Goal: Task Accomplishment & Management: Use online tool/utility

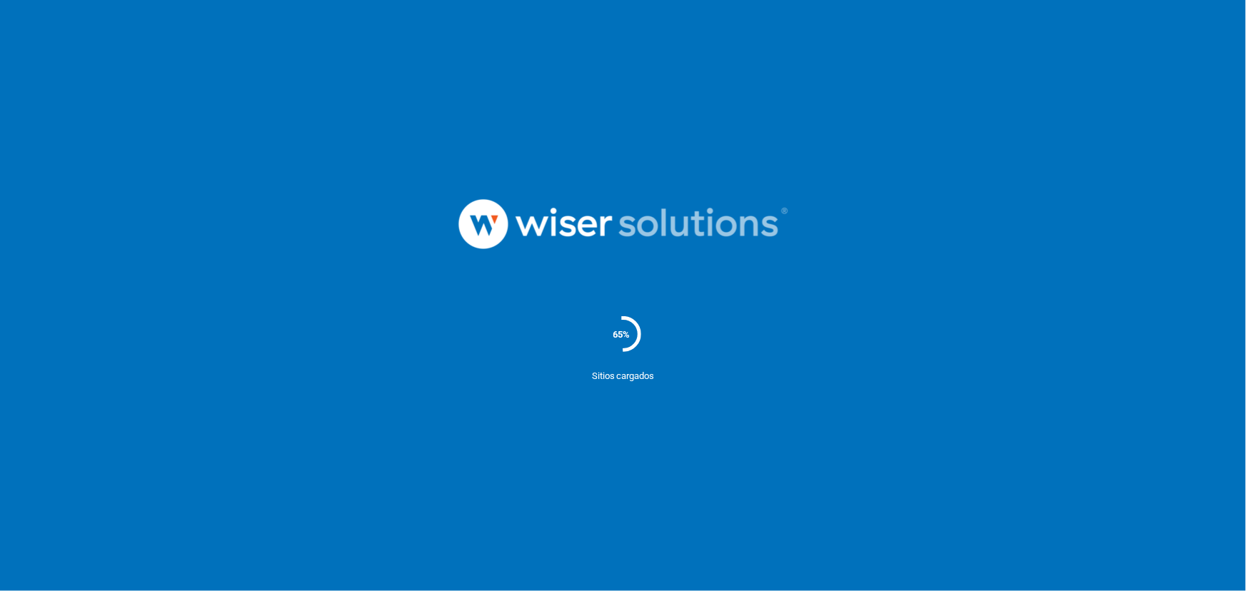
click at [0, 591] on nordpass-portal at bounding box center [0, 591] width 0 height 0
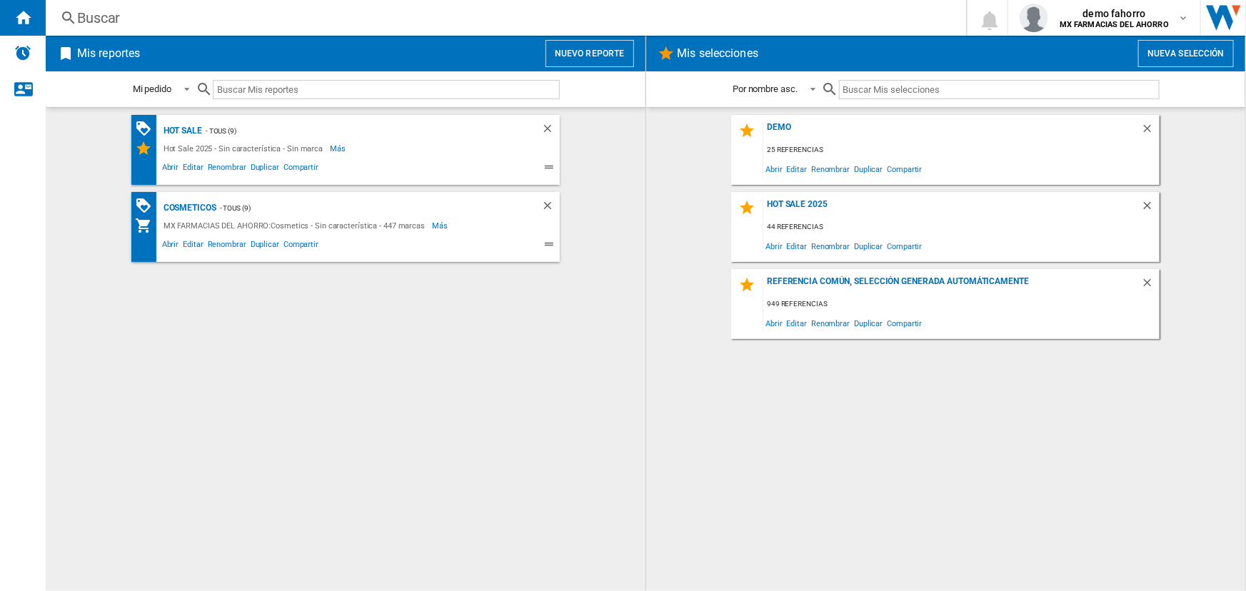
click at [587, 47] on button "Nuevo reporte" at bounding box center [590, 53] width 89 height 27
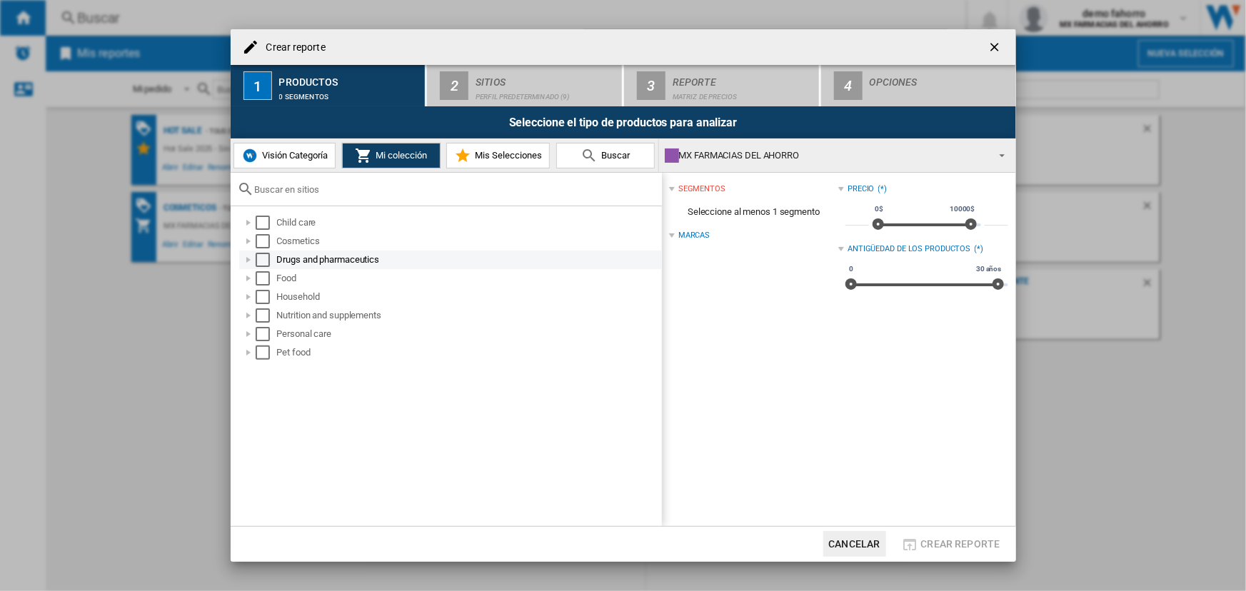
click at [250, 257] on div at bounding box center [248, 260] width 14 height 14
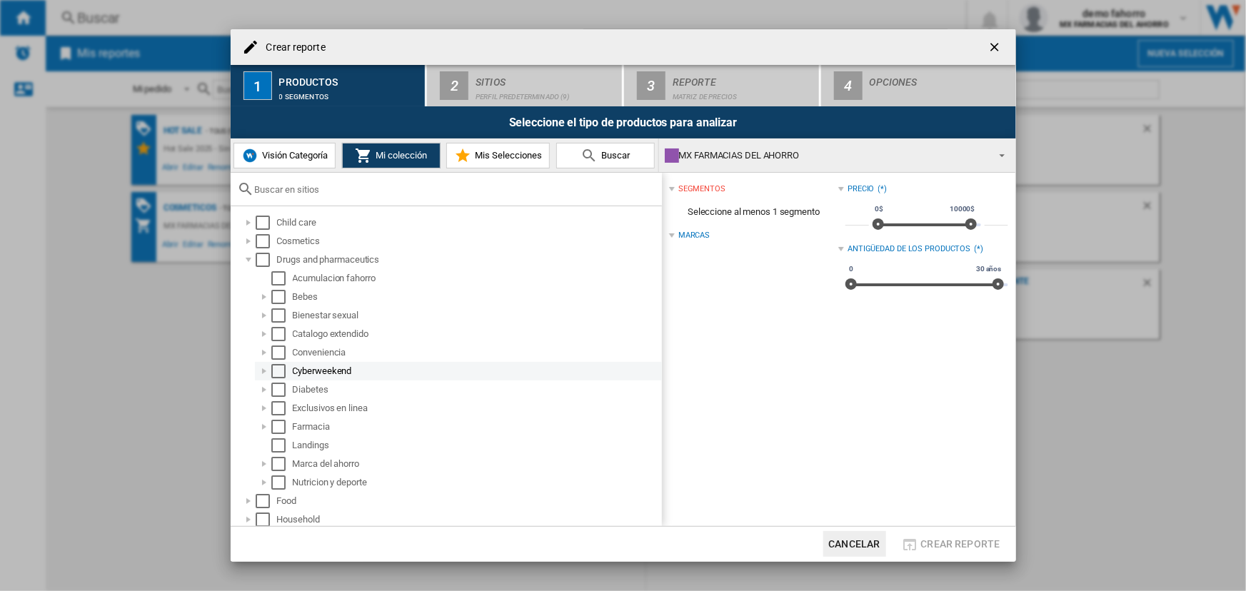
click at [261, 372] on div at bounding box center [264, 371] width 14 height 14
click at [266, 499] on div at bounding box center [264, 501] width 14 height 14
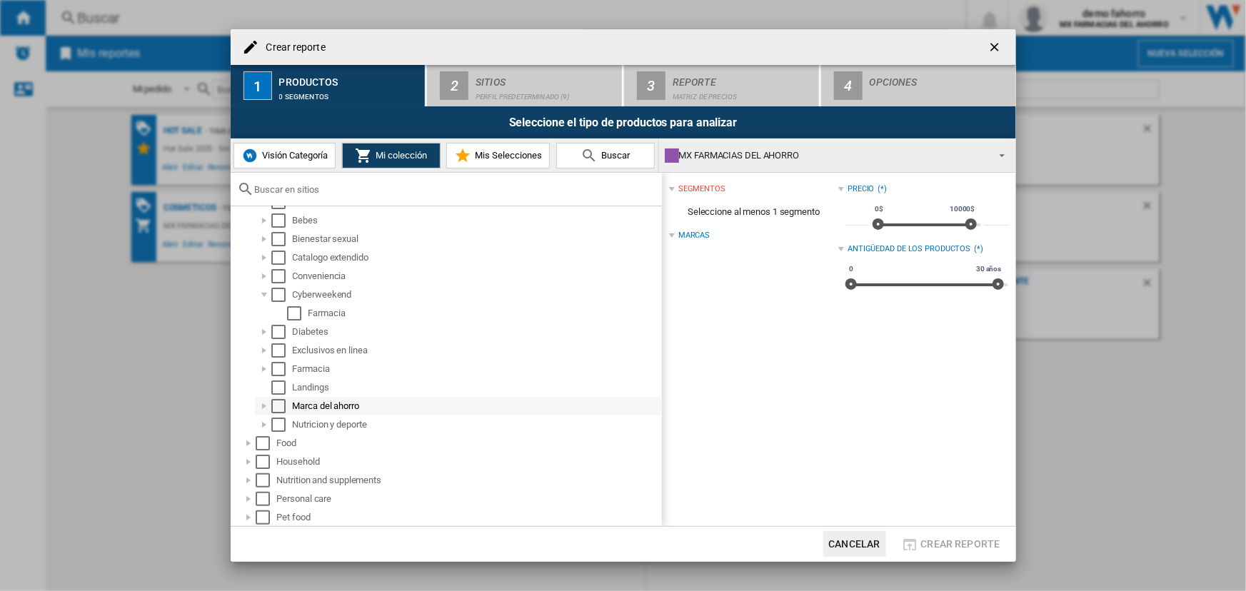
scroll to position [77, 0]
click at [321, 293] on div "Cyberweekend" at bounding box center [476, 294] width 367 height 14
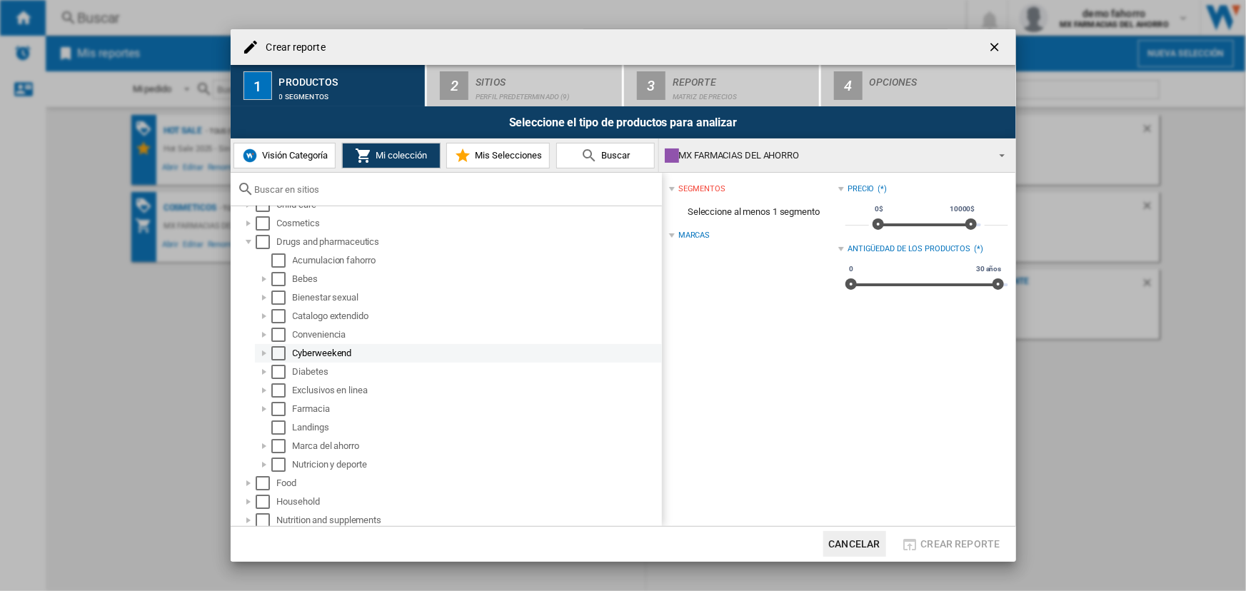
scroll to position [0, 0]
click at [261, 369] on div at bounding box center [264, 371] width 14 height 14
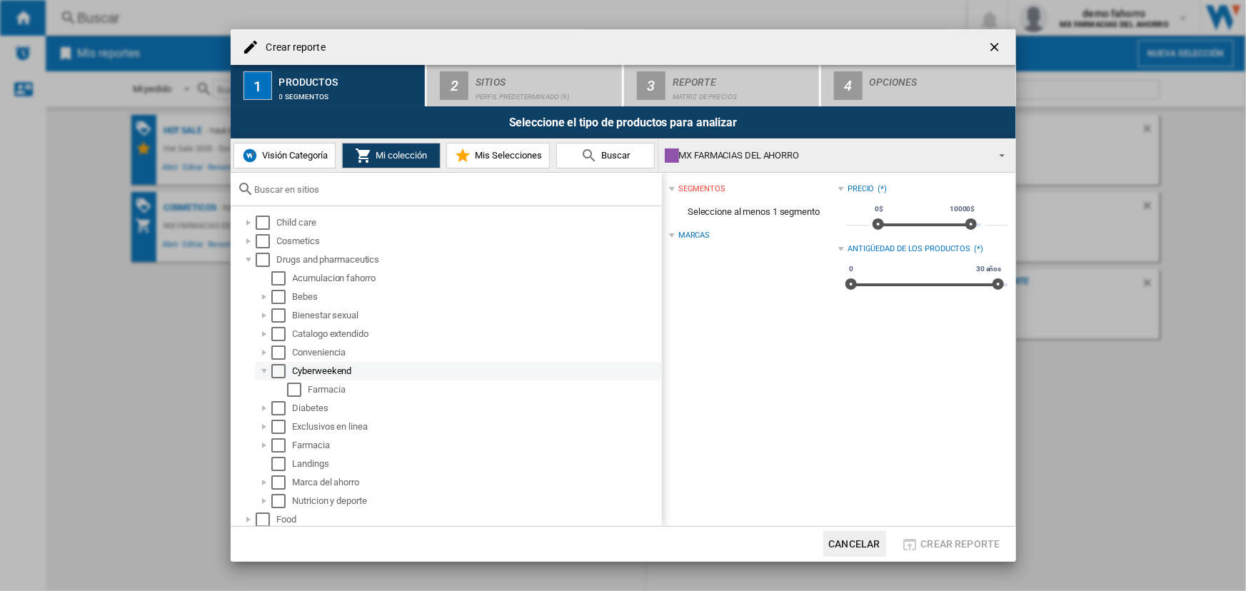
click at [276, 369] on div "Select" at bounding box center [278, 371] width 14 height 14
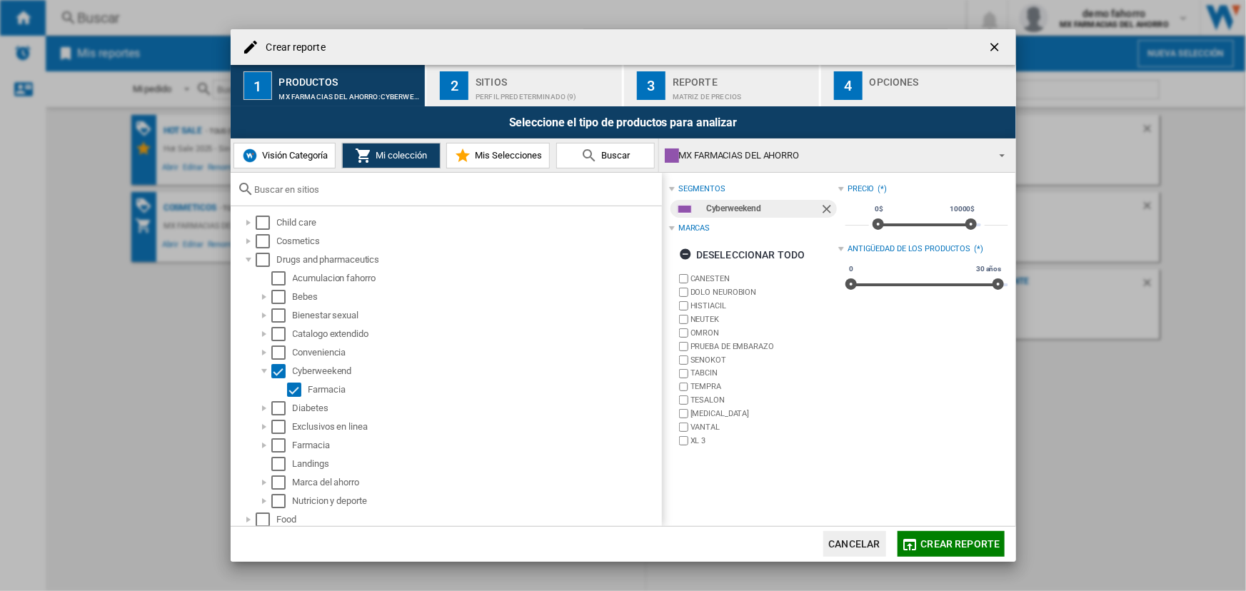
click at [549, 83] on div "Sitios" at bounding box center [546, 78] width 141 height 15
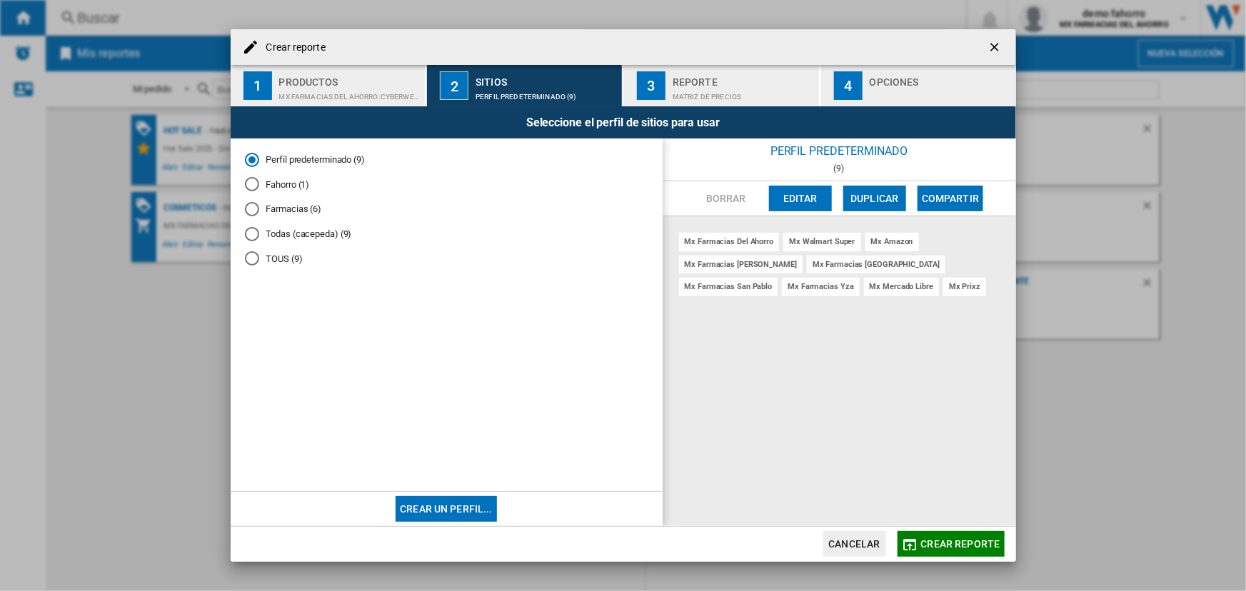
click at [275, 181] on md-radio-button "Fahorro (1)" at bounding box center [447, 185] width 404 height 14
click at [961, 546] on span "Crear reporte" at bounding box center [960, 544] width 79 height 11
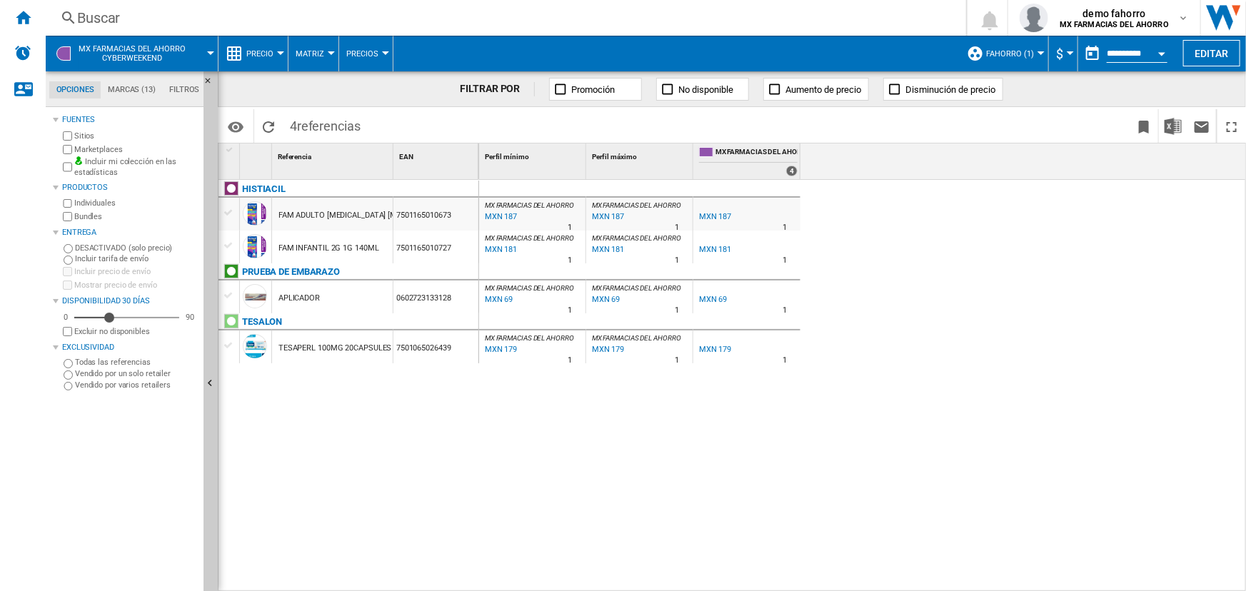
click at [182, 52] on span "MX FARMACIAS DEL AHORRO Cyberweekend" at bounding box center [132, 53] width 107 height 19
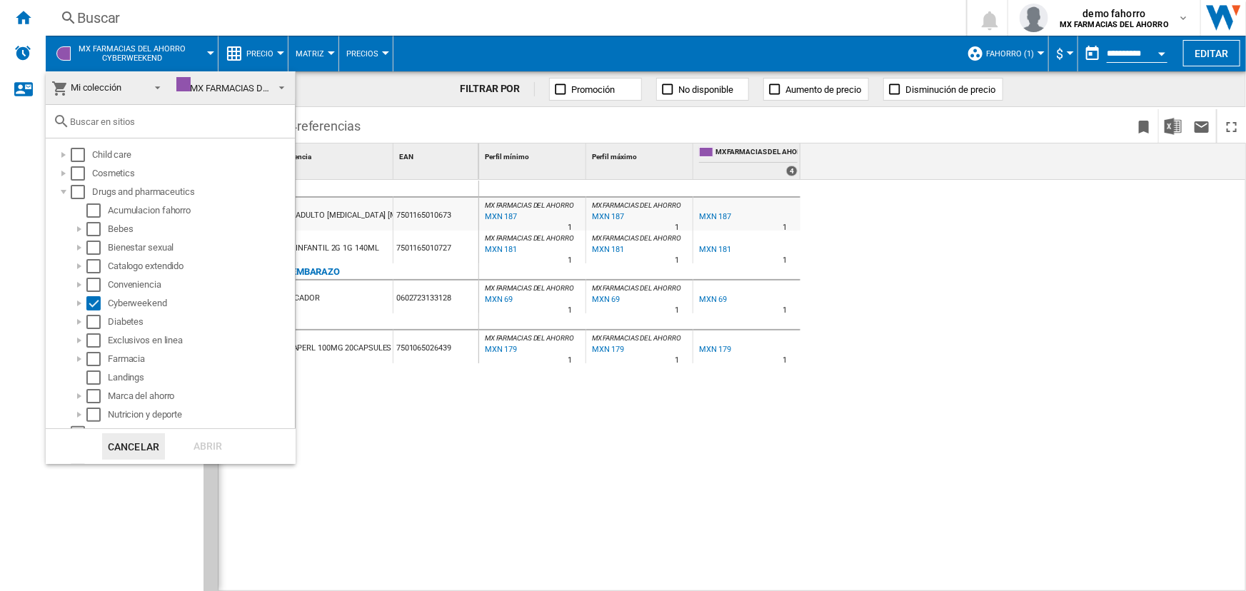
click at [182, 52] on md-backdrop at bounding box center [623, 295] width 1246 height 591
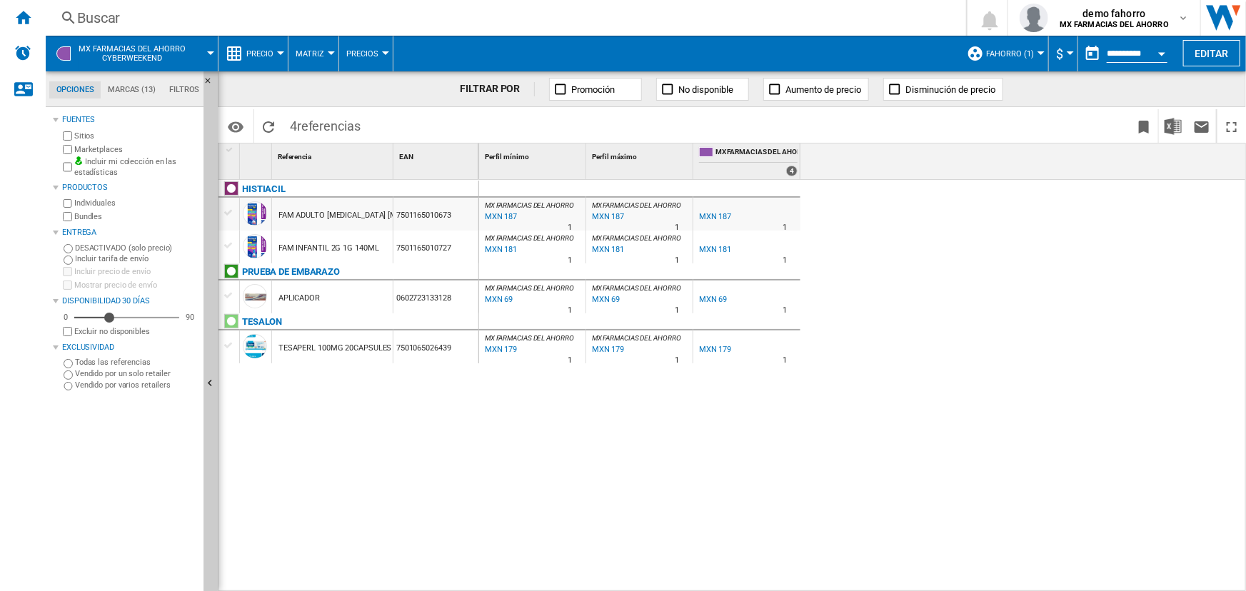
click at [156, 55] on span "MX FARMACIAS DEL AHORRO Cyberweekend" at bounding box center [132, 53] width 107 height 19
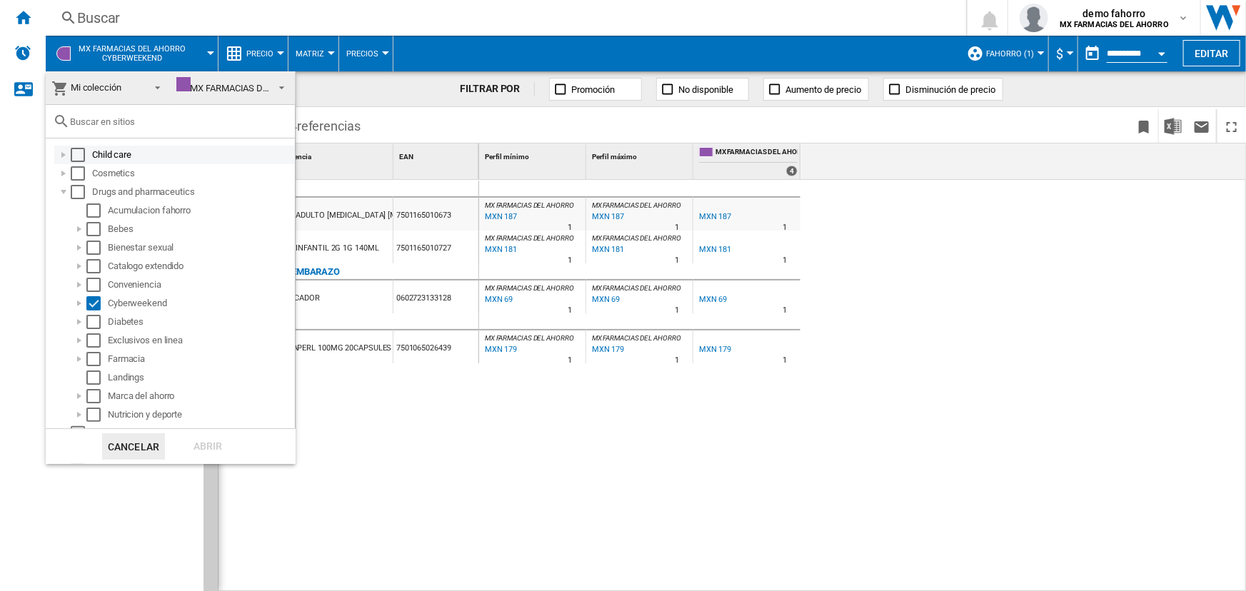
click at [63, 156] on div at bounding box center [63, 155] width 14 height 14
click at [81, 210] on div at bounding box center [79, 211] width 14 height 14
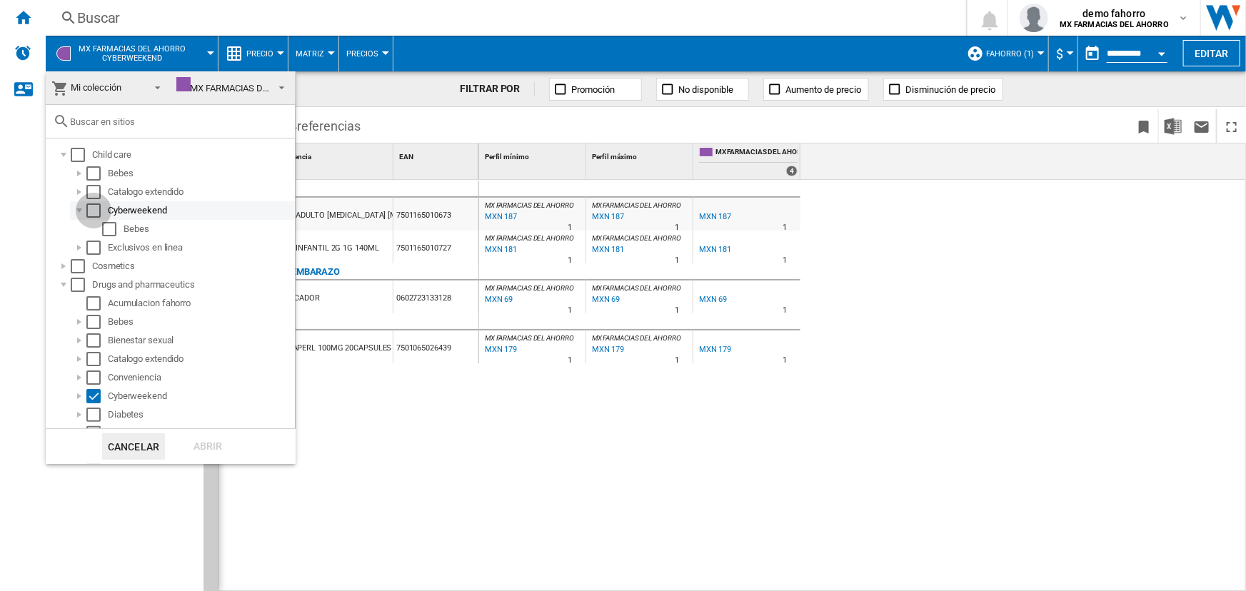
click at [87, 208] on div "Select" at bounding box center [93, 211] width 14 height 14
click at [80, 212] on div at bounding box center [79, 211] width 14 height 14
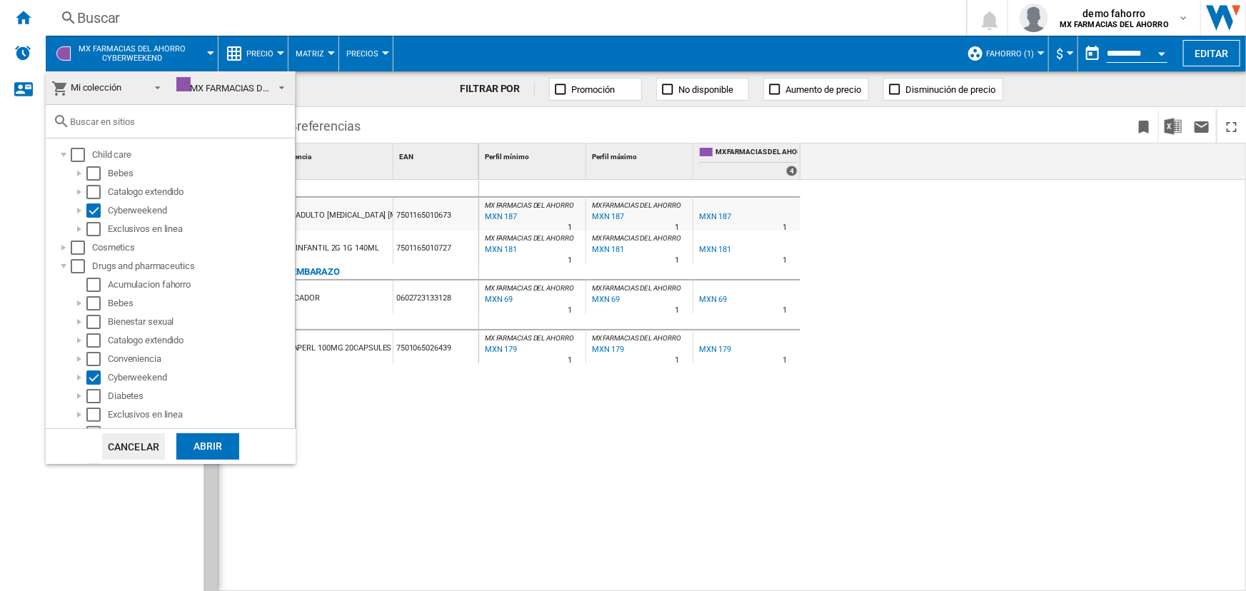
click at [211, 445] on div "Abrir" at bounding box center [207, 447] width 63 height 26
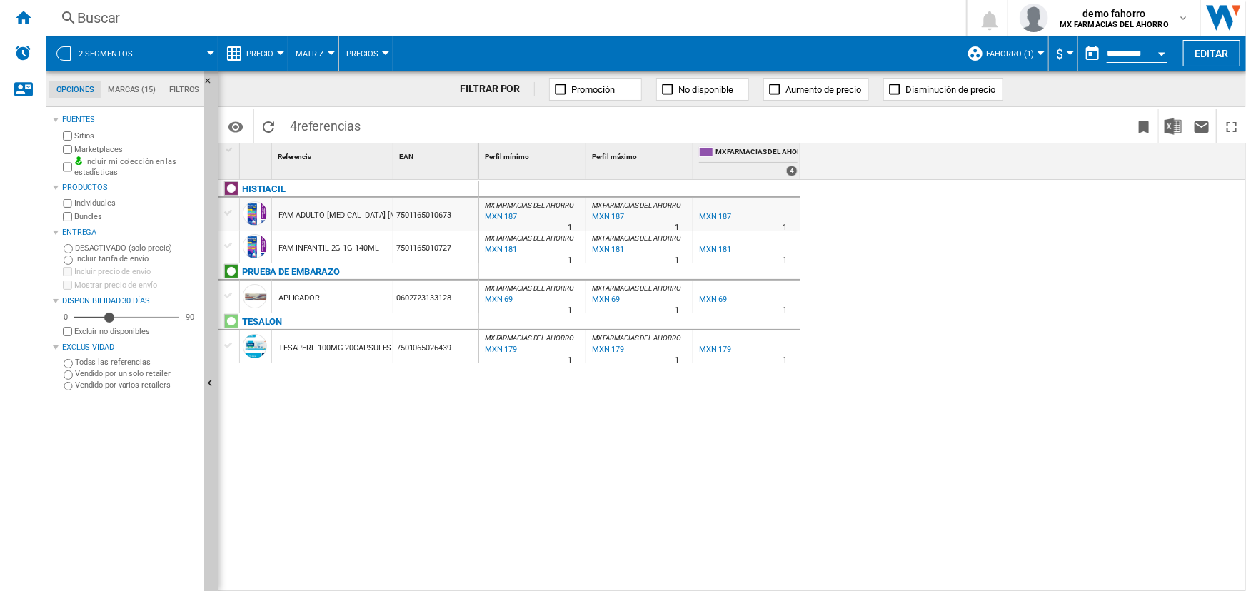
click at [170, 54] on span at bounding box center [182, 54] width 58 height 36
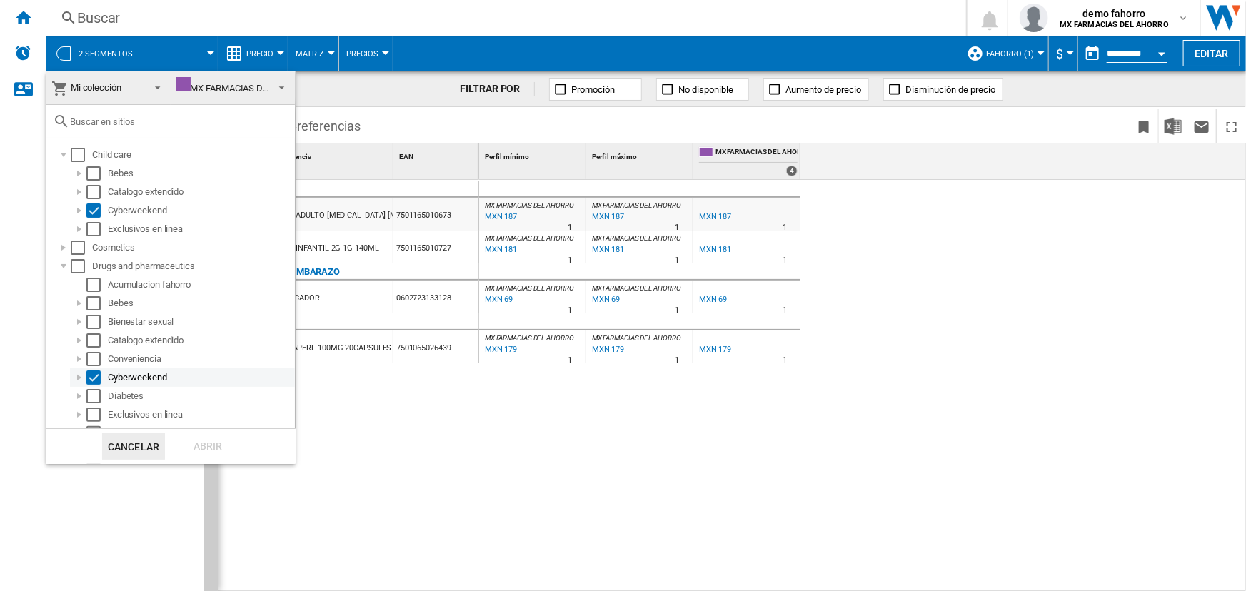
click at [93, 382] on div "Select" at bounding box center [93, 378] width 14 height 14
click at [210, 443] on div "Abrir" at bounding box center [207, 447] width 63 height 26
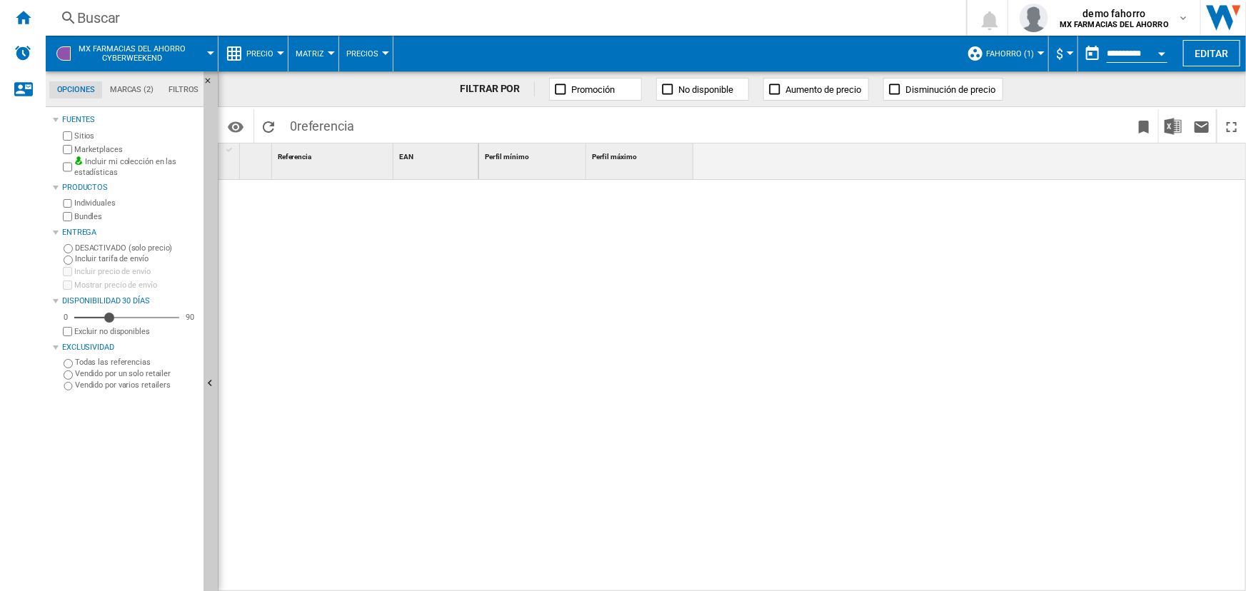
click at [143, 52] on span "MX FARMACIAS DEL AHORRO Cyberweekend" at bounding box center [132, 53] width 107 height 19
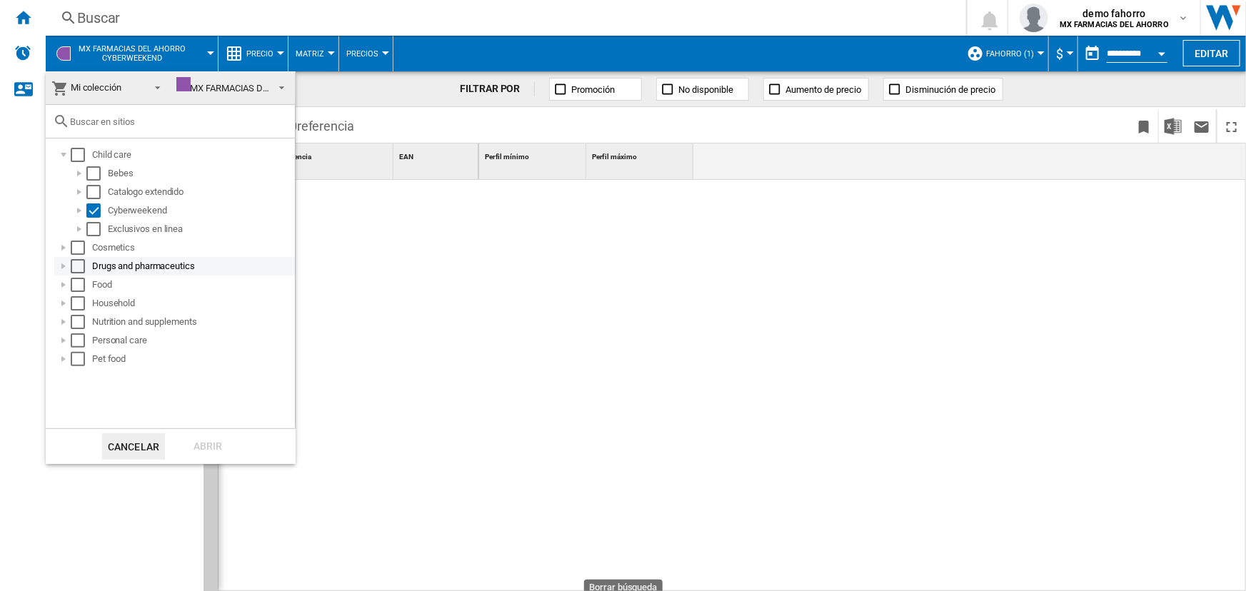
click at [67, 268] on div at bounding box center [63, 266] width 14 height 14
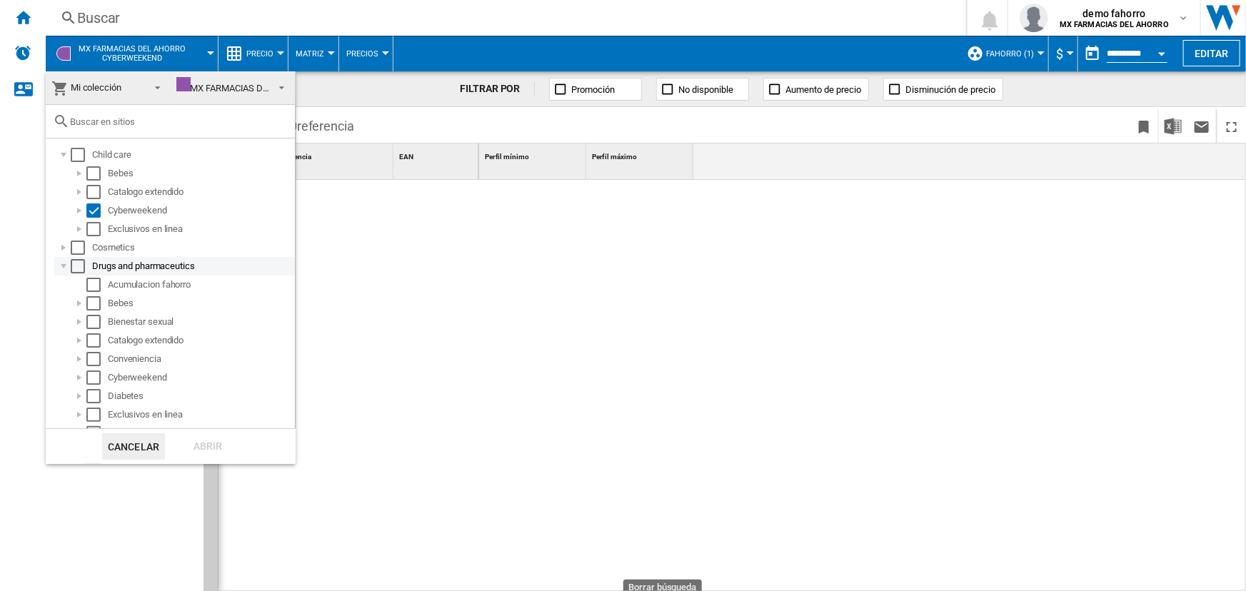
click at [62, 264] on div at bounding box center [63, 266] width 14 height 14
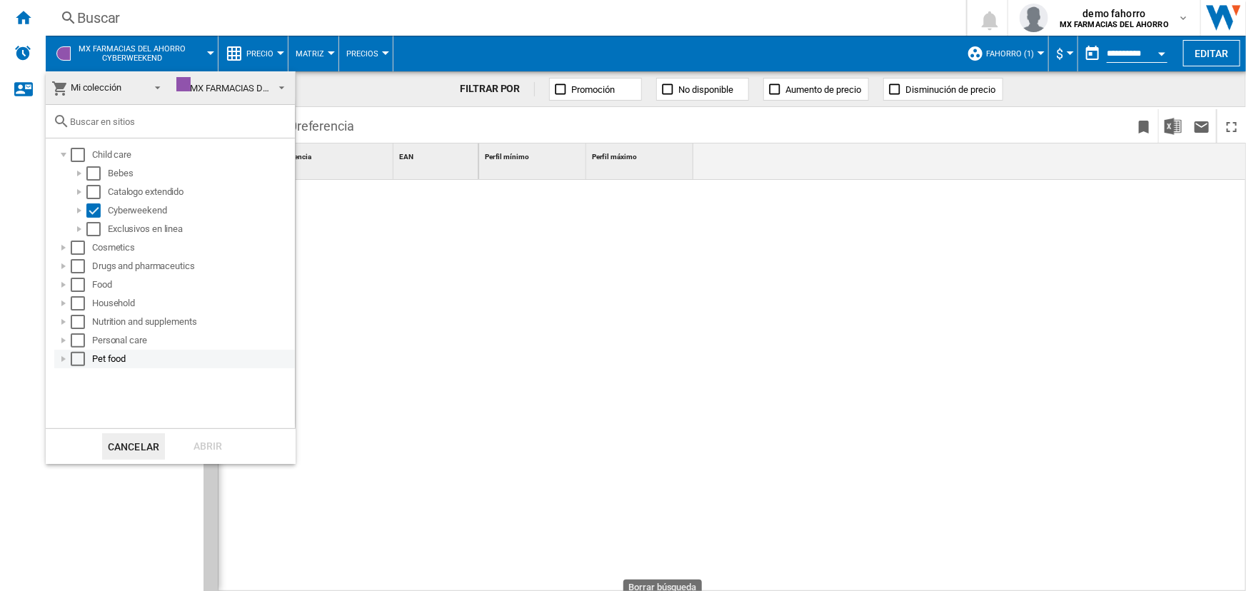
click at [64, 359] on div at bounding box center [63, 359] width 14 height 14
click at [65, 344] on div at bounding box center [63, 341] width 14 height 14
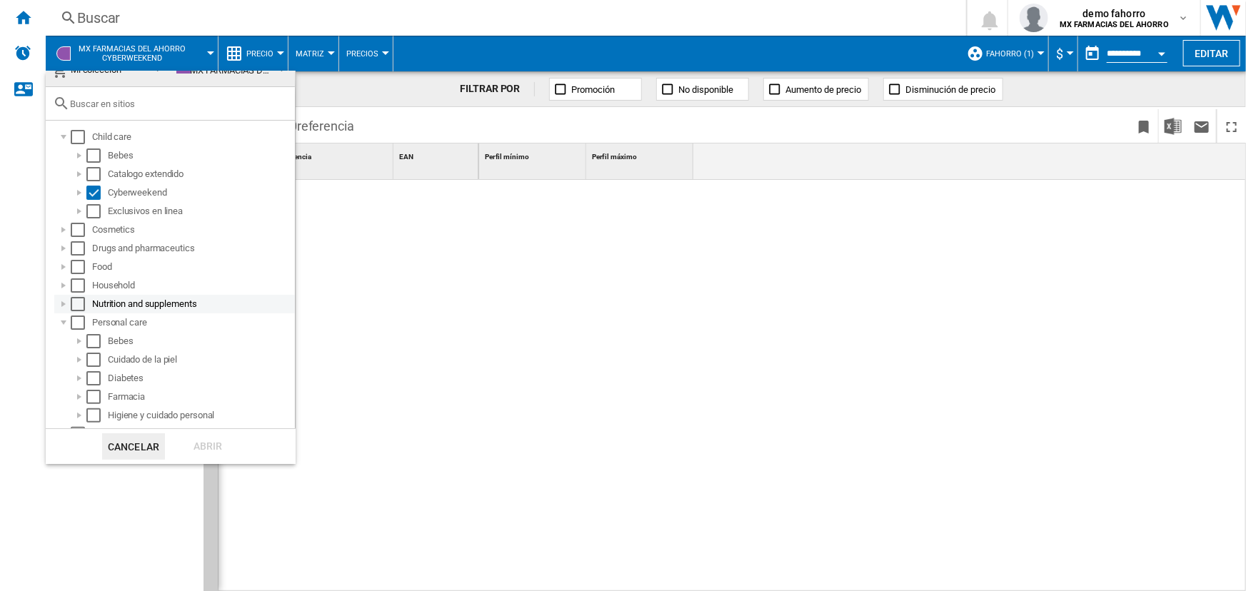
scroll to position [33, 0]
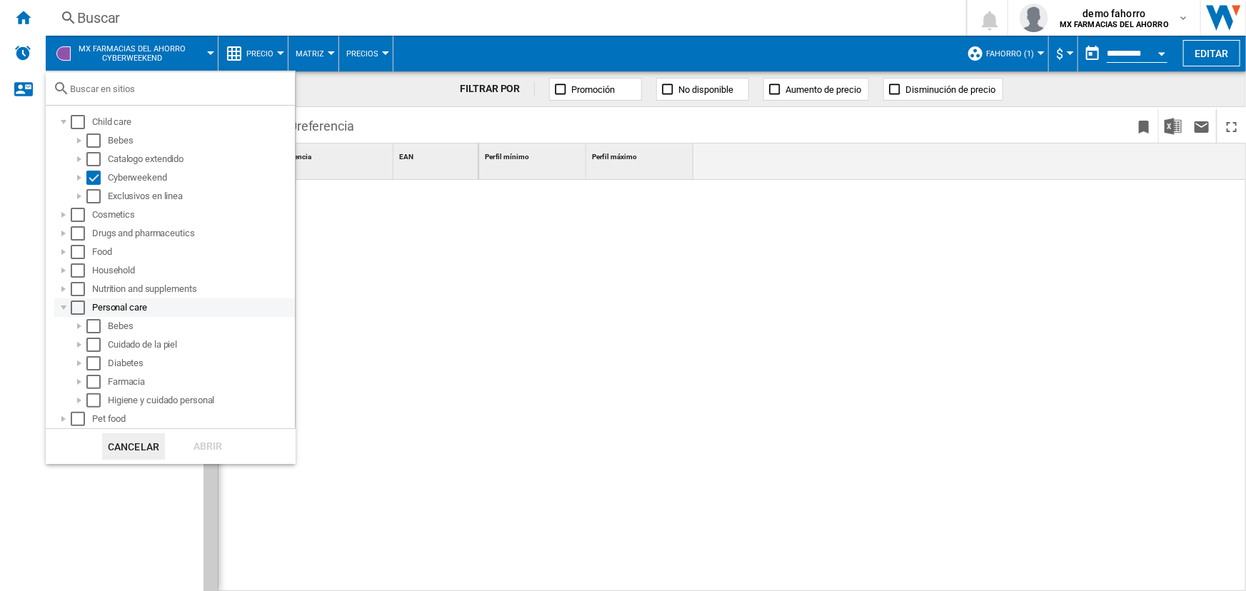
click at [64, 307] on div at bounding box center [63, 308] width 14 height 14
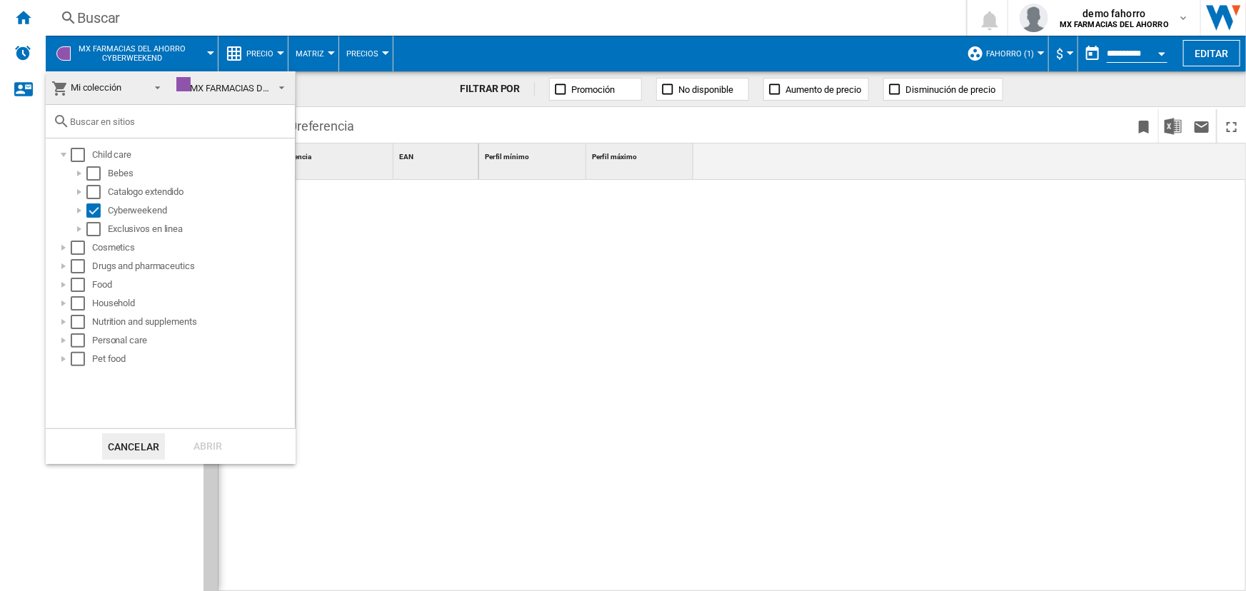
click at [151, 114] on div at bounding box center [170, 122] width 249 height 34
click at [151, 124] on input "text" at bounding box center [179, 121] width 218 height 11
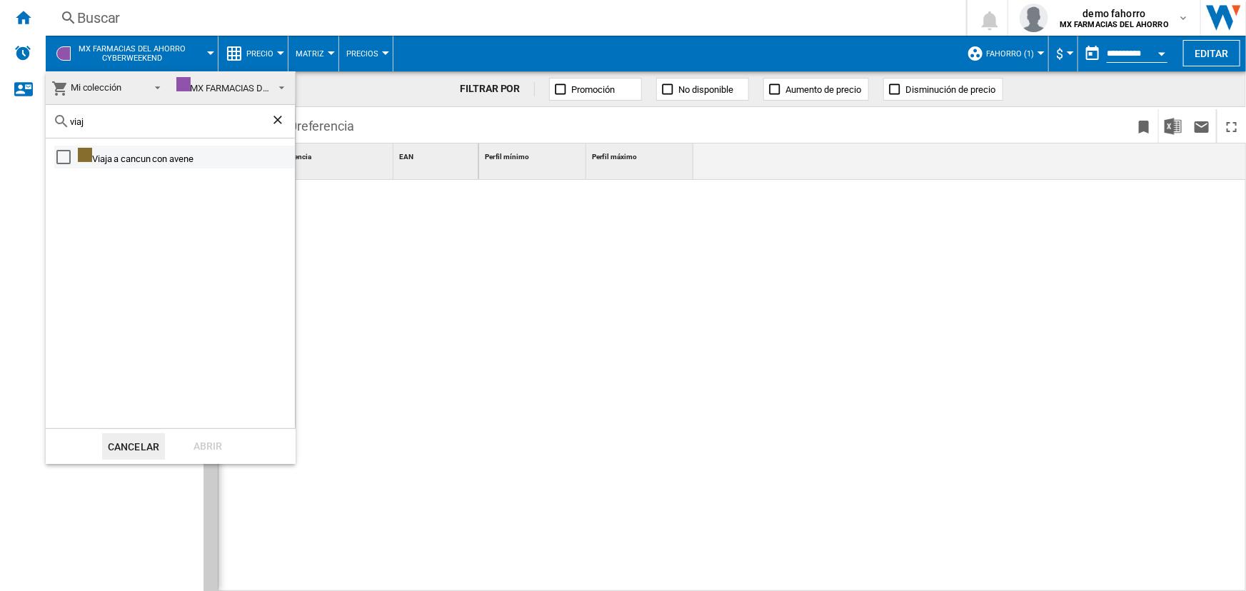
type input "viaj"
click at [136, 165] on div "Viaja a cancun con avene" at bounding box center [185, 157] width 215 height 19
click at [61, 154] on div "Select" at bounding box center [63, 157] width 14 height 14
click at [198, 445] on div "Abrir" at bounding box center [207, 447] width 63 height 26
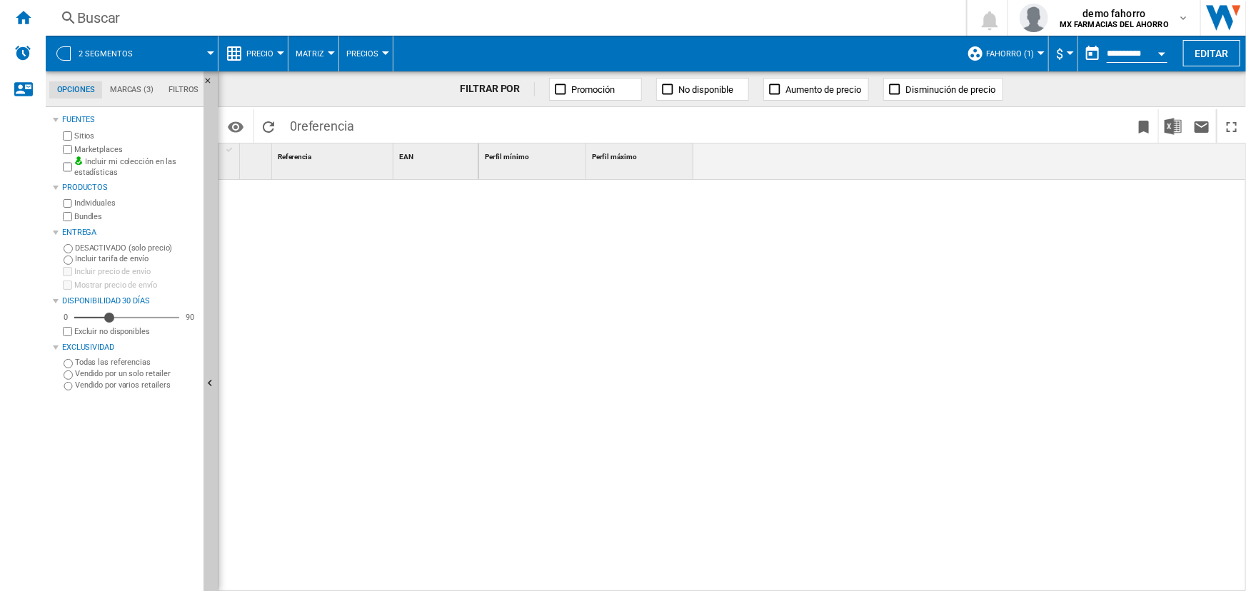
click at [153, 51] on span at bounding box center [182, 54] width 58 height 36
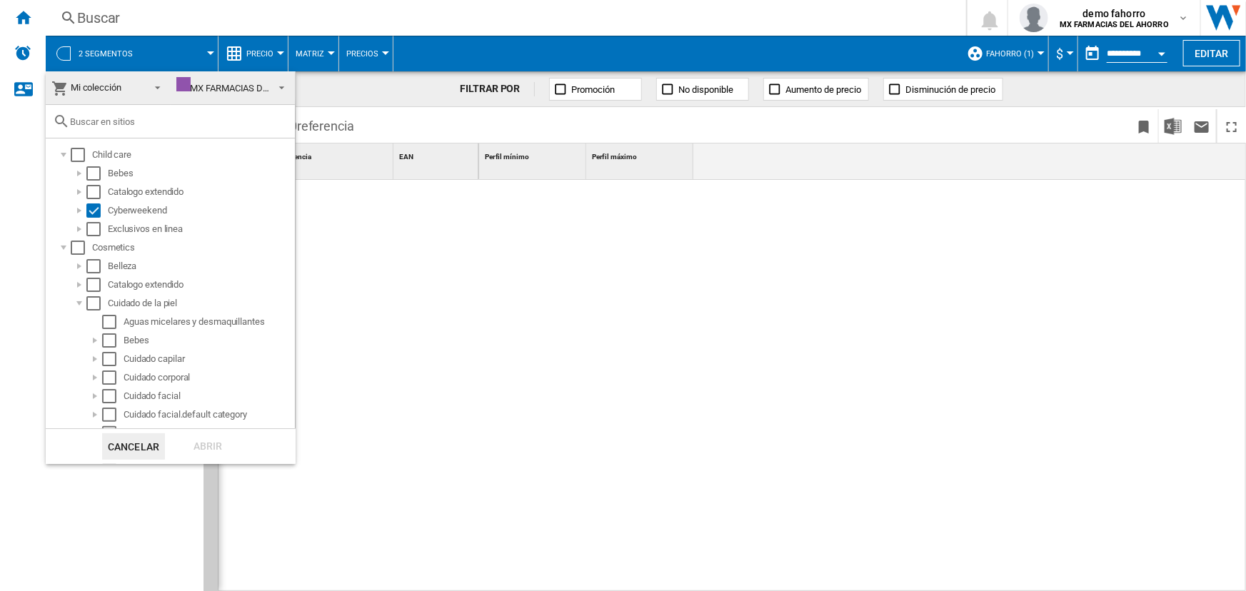
click at [163, 119] on input "text" at bounding box center [179, 121] width 218 height 11
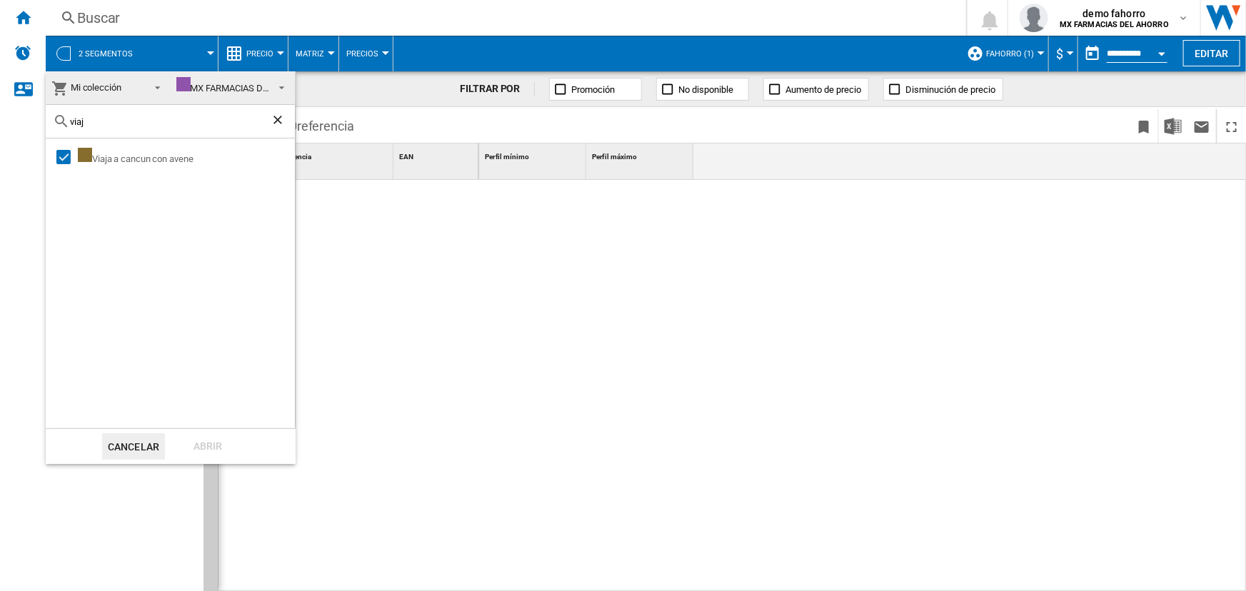
type input "viaj"
click at [152, 443] on button "Cancelar" at bounding box center [133, 447] width 63 height 26
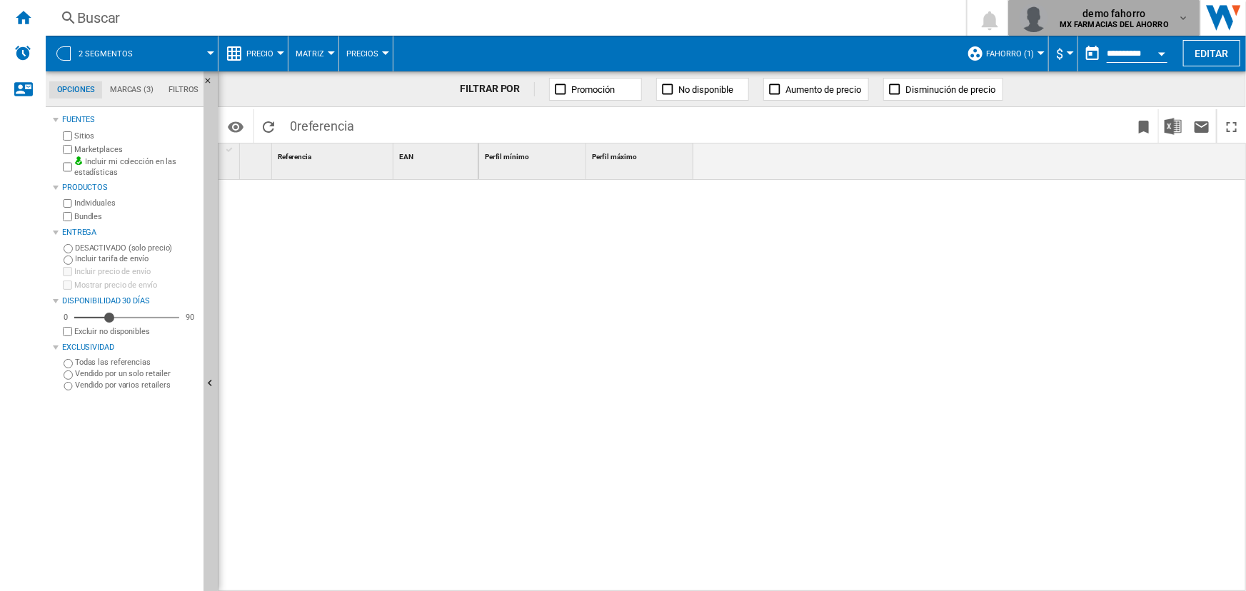
click at [1090, 14] on span "demo fahorro" at bounding box center [1114, 13] width 109 height 14
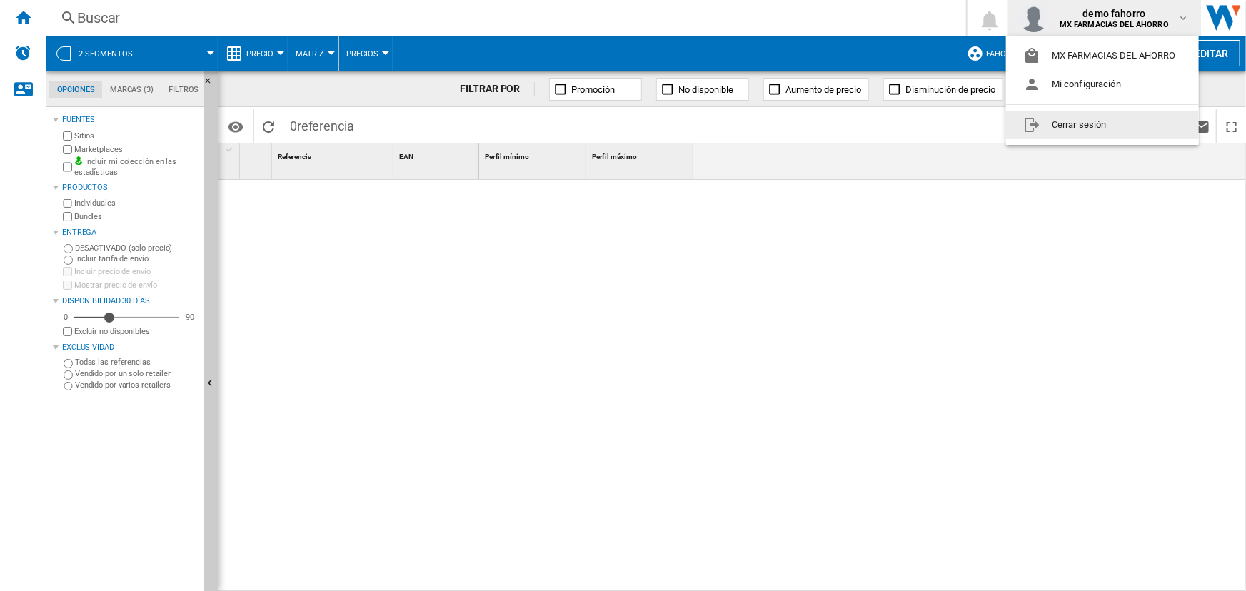
click at [1106, 116] on button "Cerrar sesión" at bounding box center [1102, 125] width 193 height 29
